Goal: Task Accomplishment & Management: Manage account settings

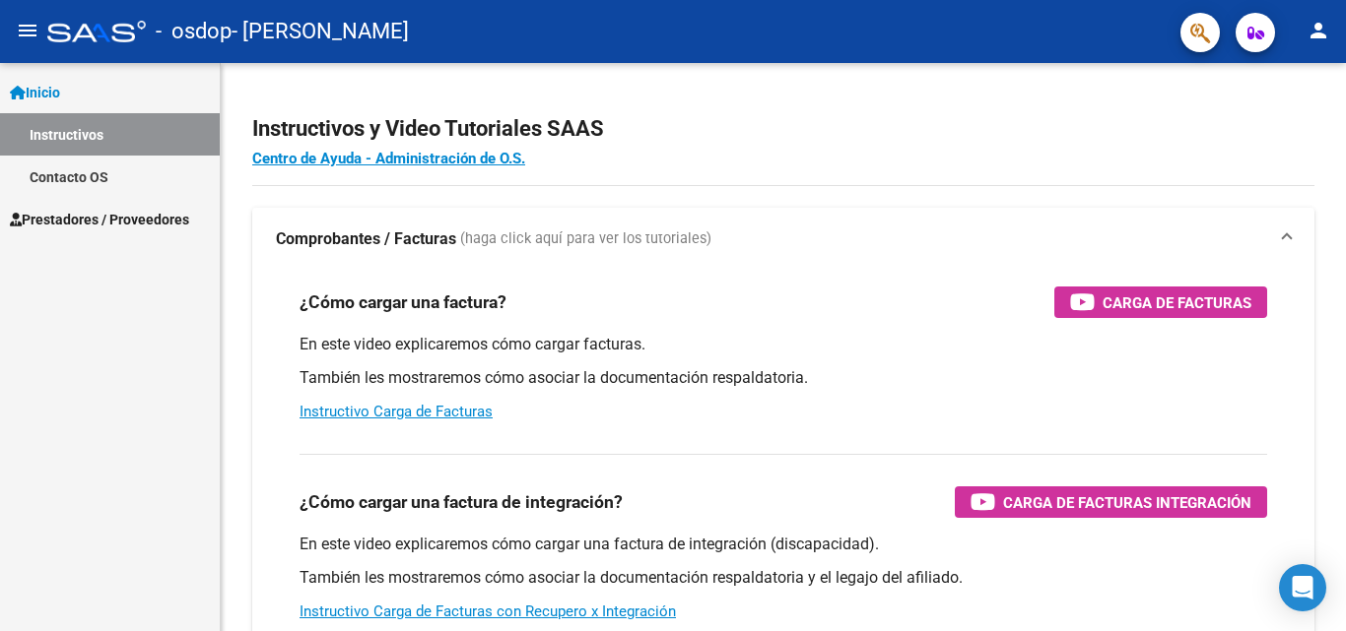
click at [83, 209] on span "Prestadores / Proveedores" at bounding box center [99, 220] width 179 height 22
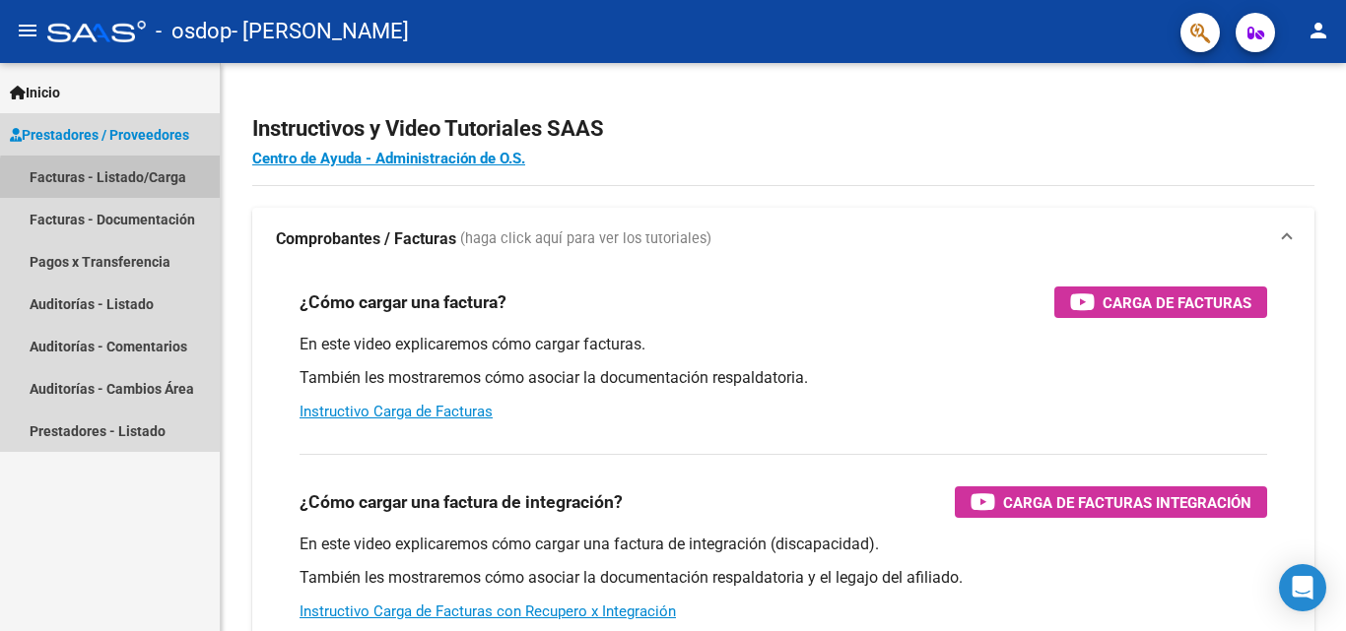
click at [138, 181] on link "Facturas - Listado/Carga" at bounding box center [110, 177] width 220 height 42
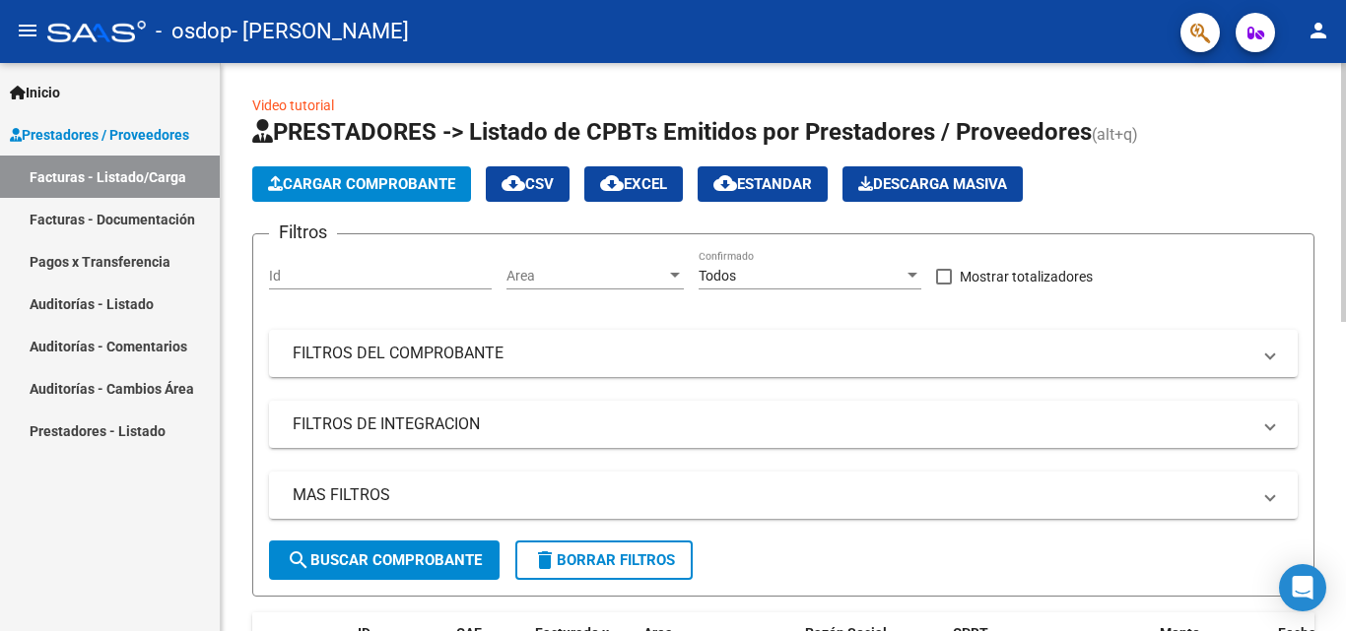
click at [1257, 186] on div "Cargar Comprobante cloud_download CSV cloud_download EXCEL cloud_download Estan…" at bounding box center [783, 183] width 1062 height 35
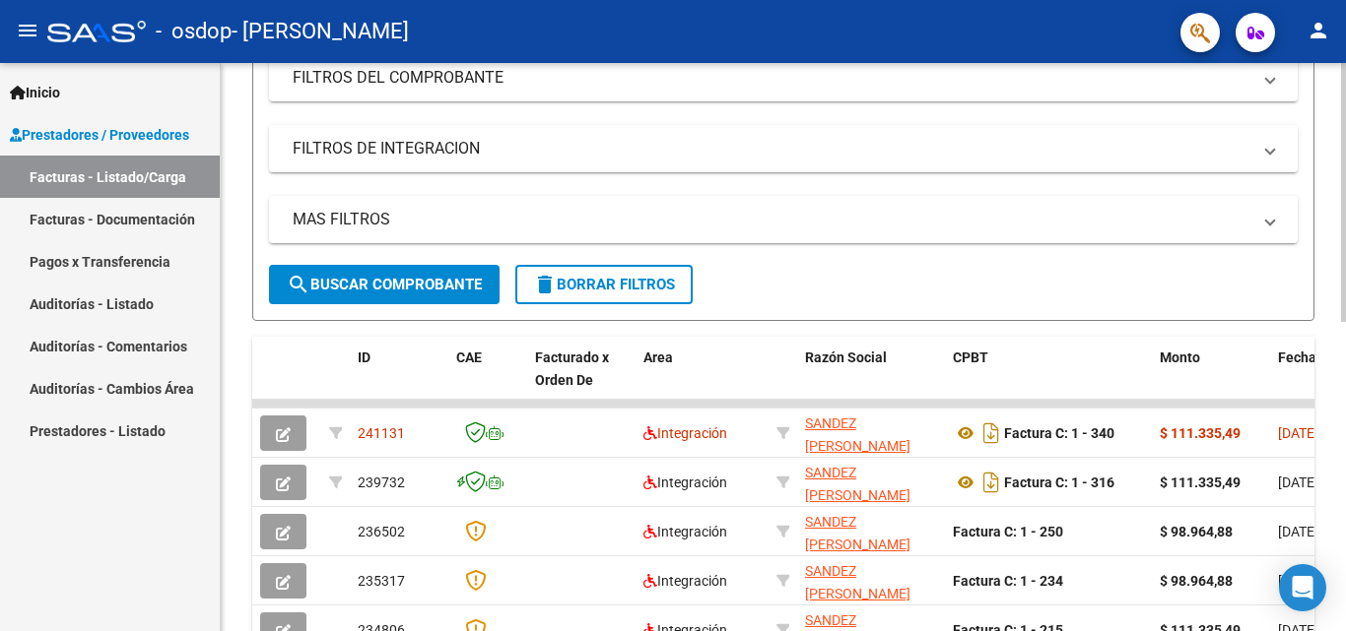
scroll to position [315, 0]
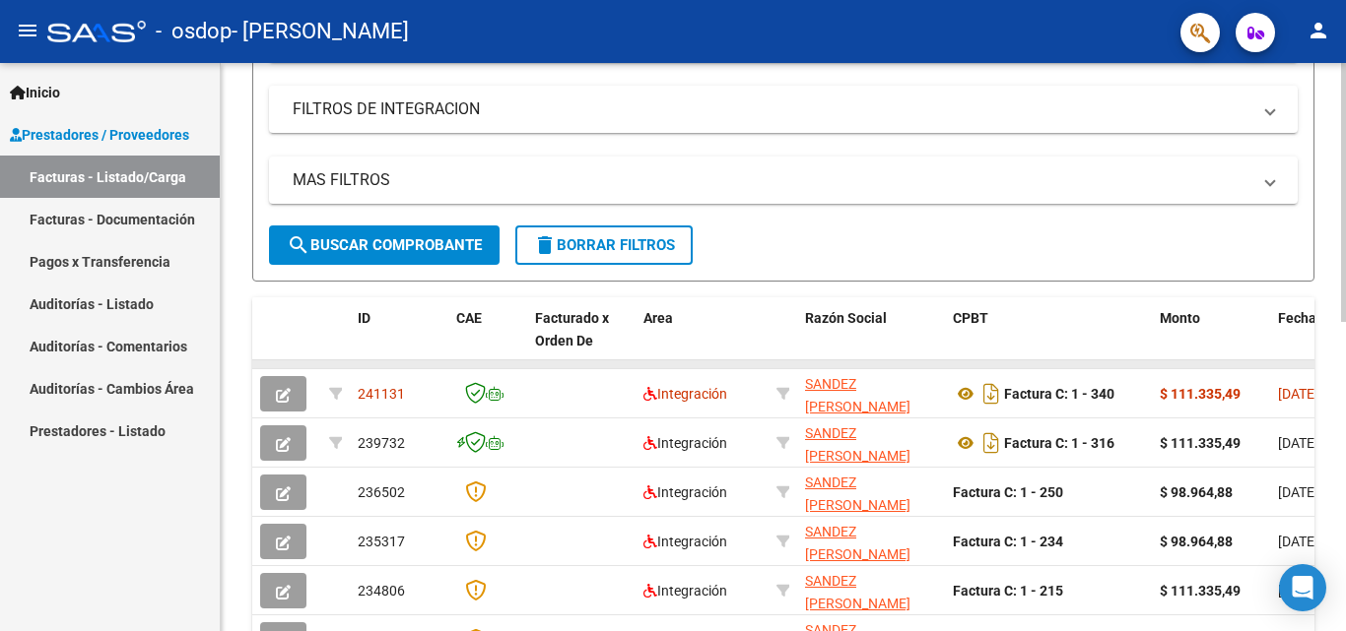
drag, startPoint x: 1112, startPoint y: 367, endPoint x: 1200, endPoint y: 367, distance: 87.7
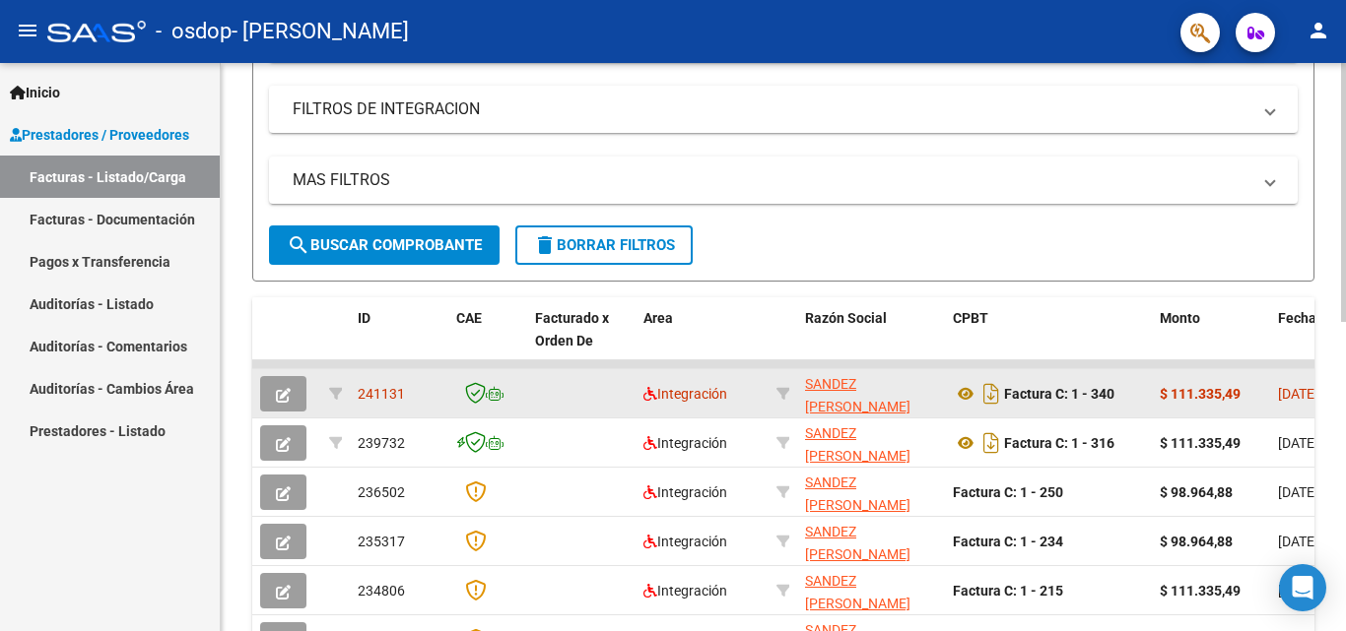
drag, startPoint x: 1200, startPoint y: 367, endPoint x: 1293, endPoint y: 375, distance: 93.9
click at [1293, 375] on datatable-scroller "241131 Integración SANDEZ [PERSON_NAME] 27396598820 Factura C: 1 - 340 $ 111.33…" at bounding box center [783, 611] width 1062 height 501
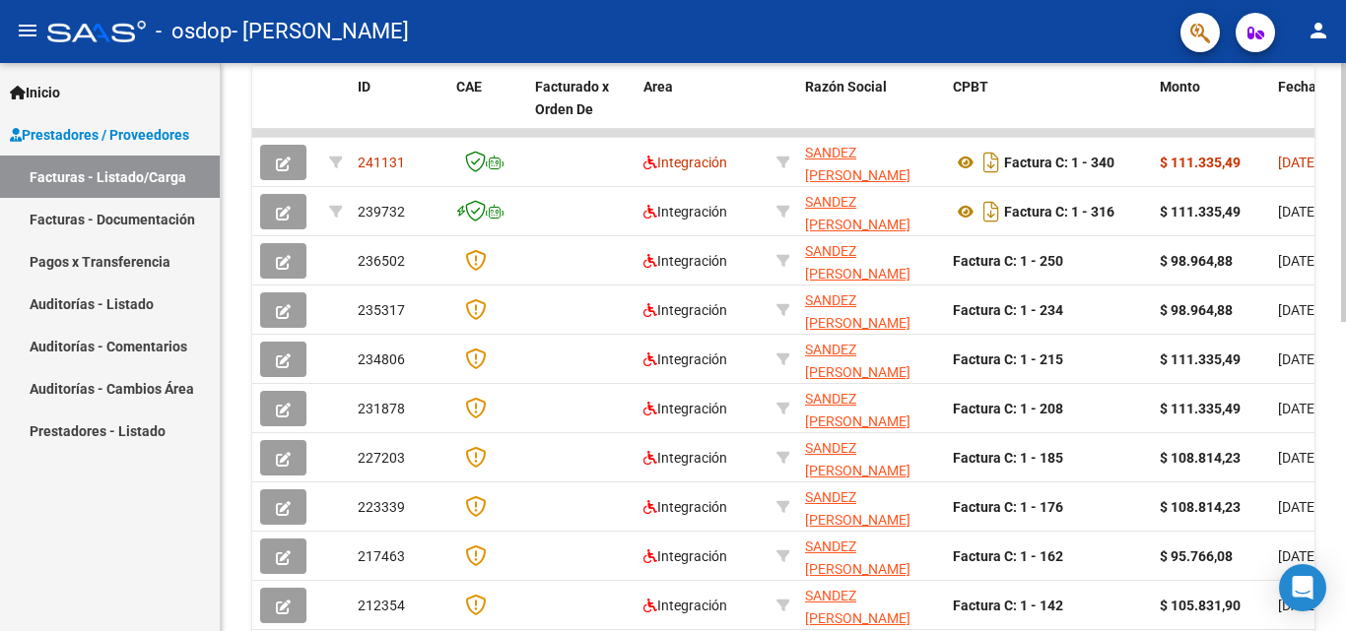
scroll to position [681, 0]
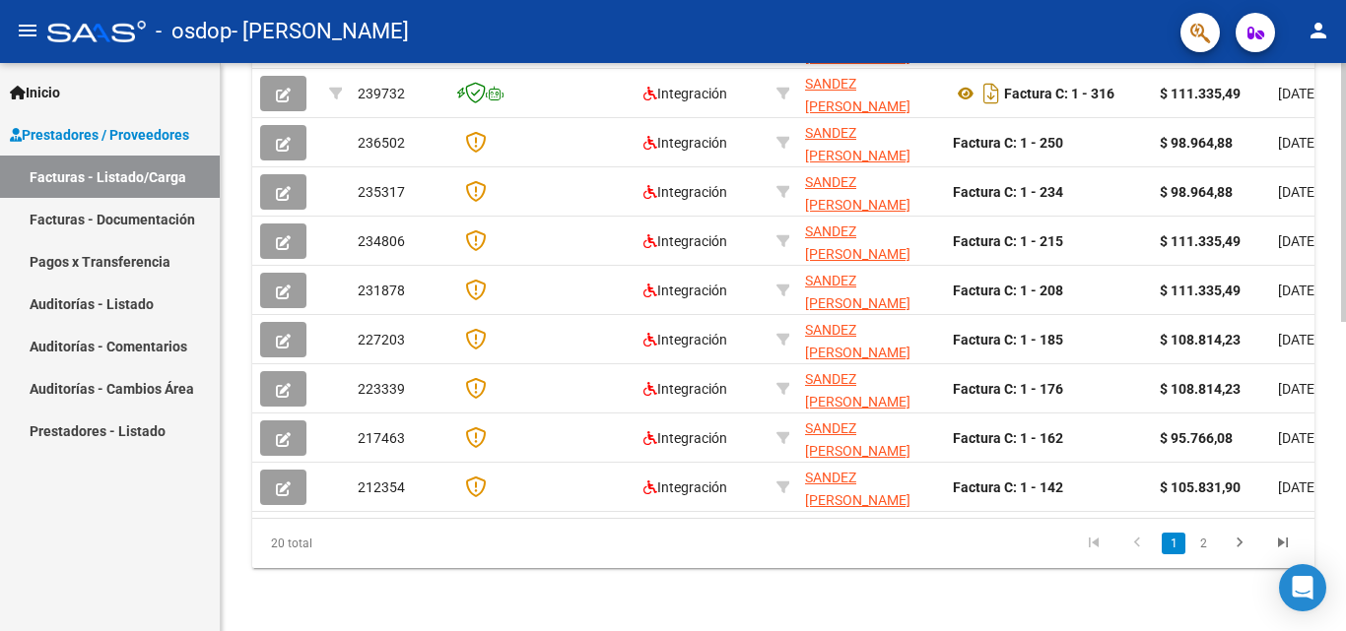
click at [1345, 528] on div at bounding box center [1343, 501] width 5 height 259
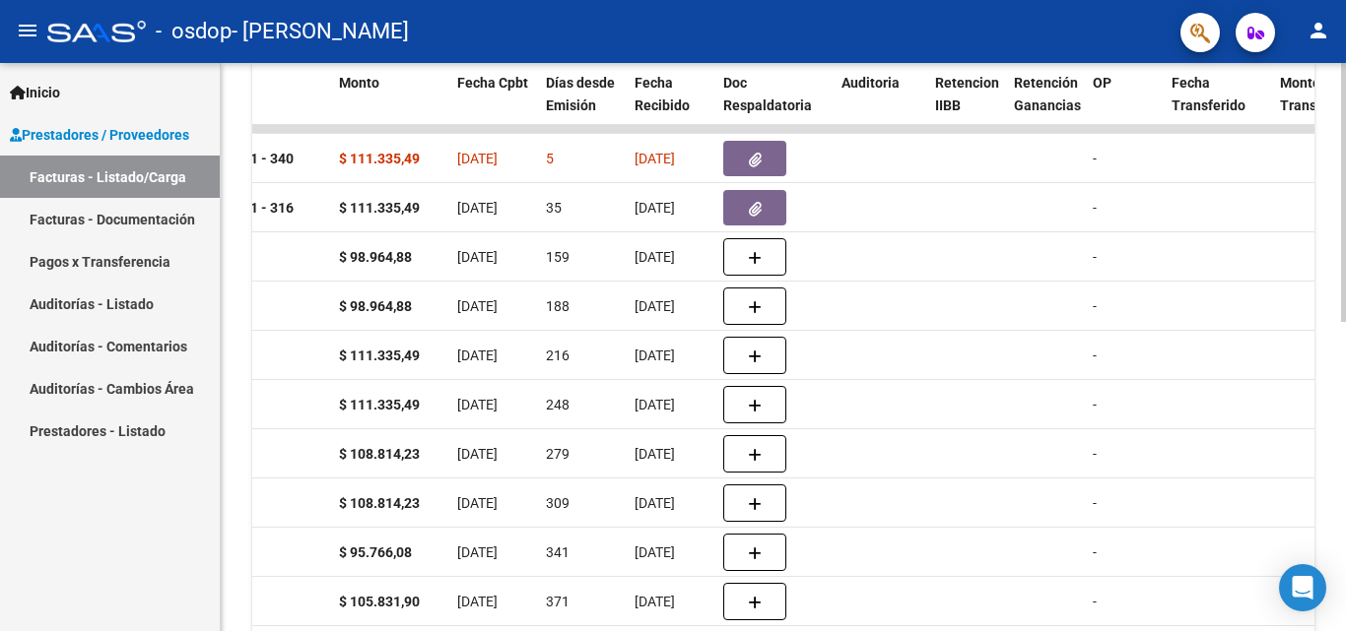
scroll to position [480, 0]
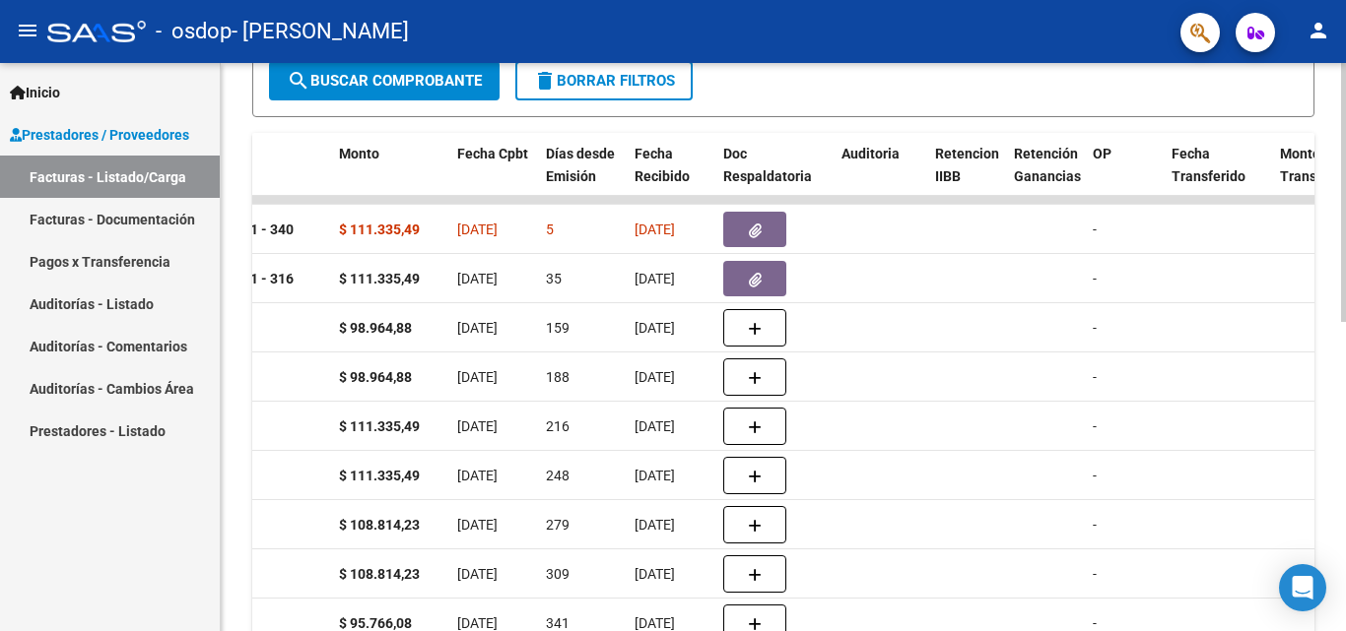
click at [1333, 420] on div "Video tutorial PRESTADORES -> Listado de CPBTs Emitidos por Prestadores / Prove…" at bounding box center [786, 199] width 1130 height 1233
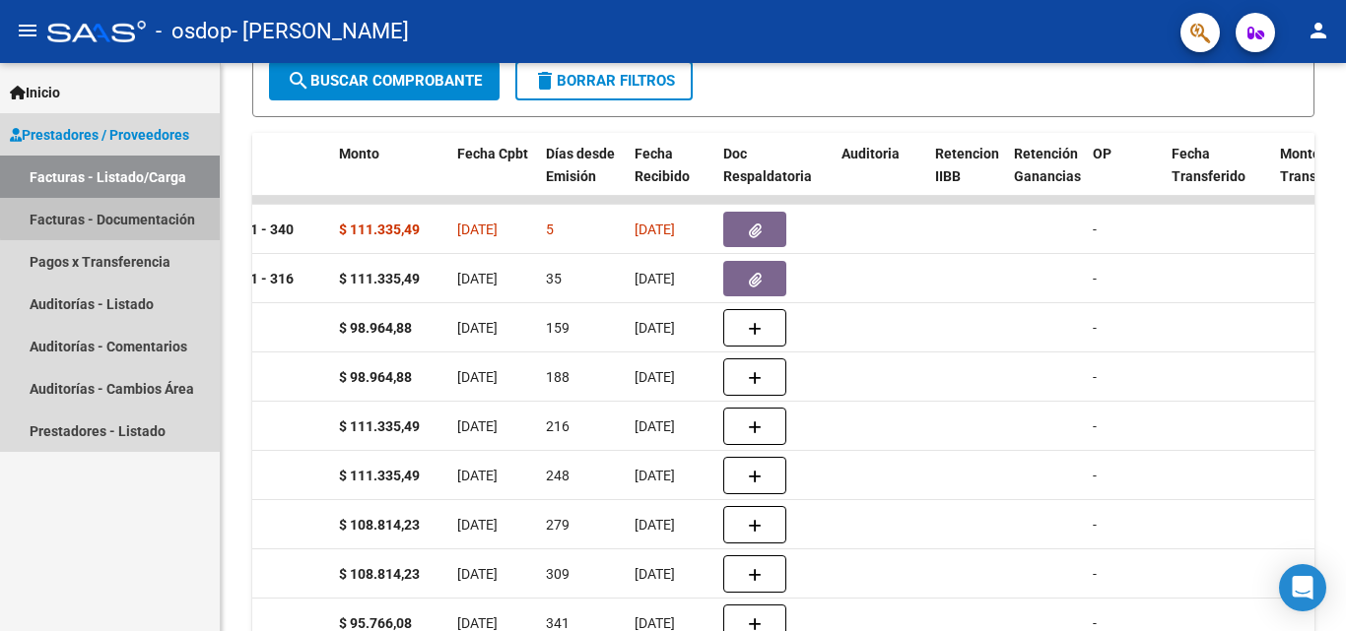
click at [114, 218] on link "Facturas - Documentación" at bounding box center [110, 219] width 220 height 42
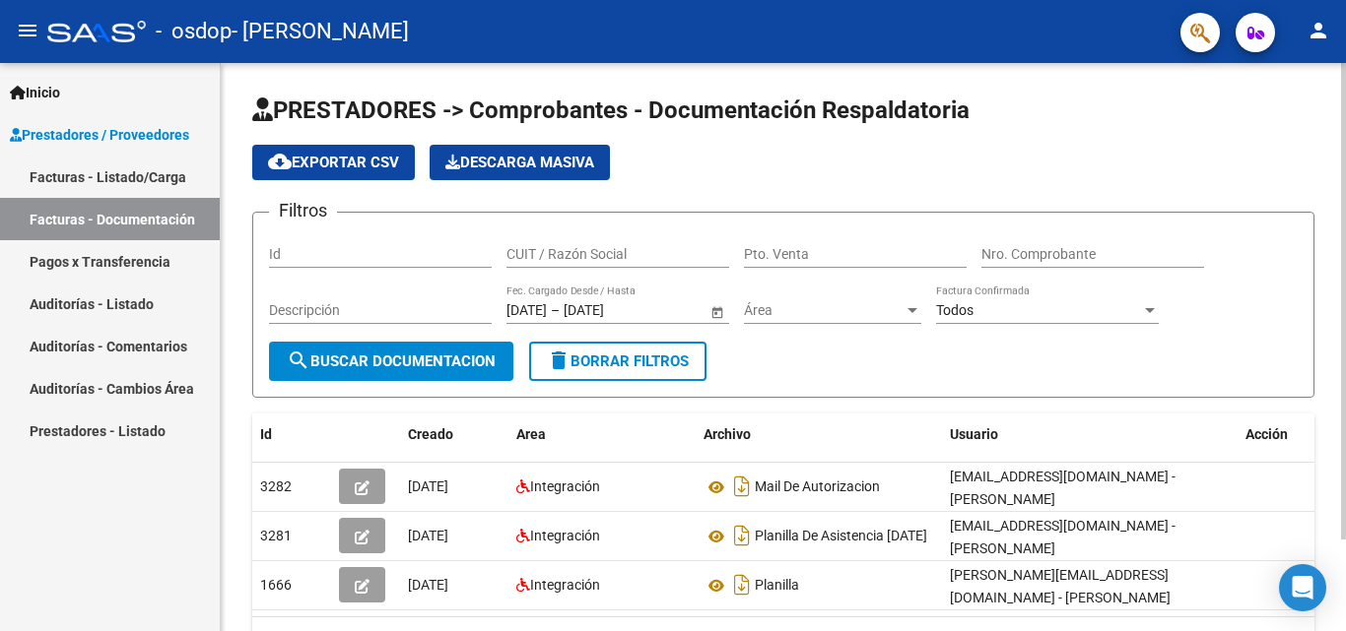
scroll to position [41, 0]
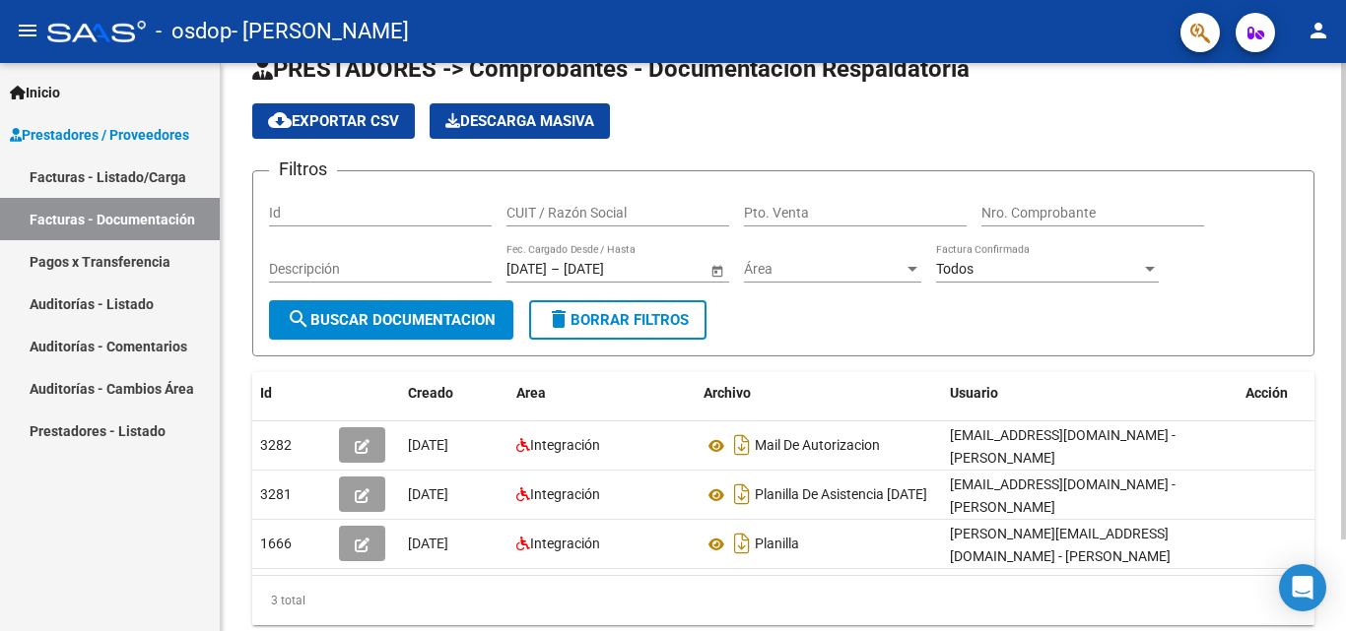
click at [1345, 341] on div at bounding box center [1343, 339] width 5 height 477
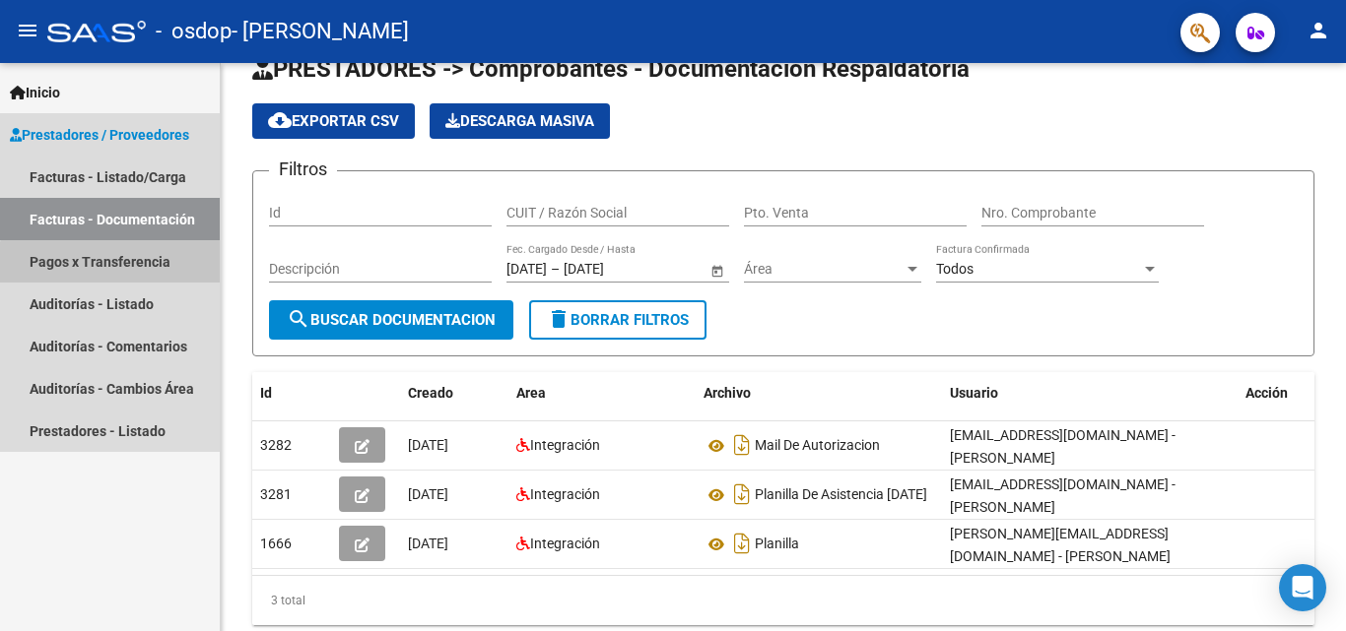
click at [121, 273] on link "Pagos x Transferencia" at bounding box center [110, 261] width 220 height 42
